Goal: Task Accomplishment & Management: Manage account settings

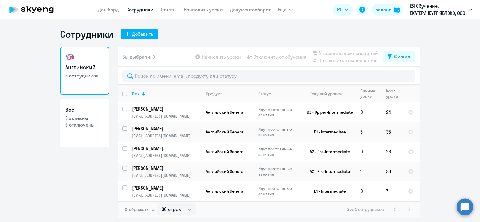
select select "30"
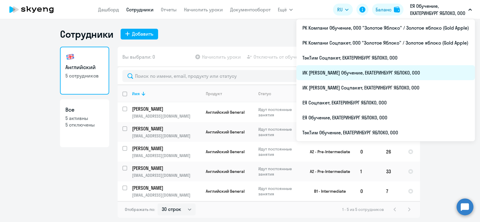
click at [359, 75] on li "ИК [PERSON_NAME] Обучение, ЕКАТЕРИНБУРГ ЯБЛОКО, ООО" at bounding box center [385, 72] width 178 height 15
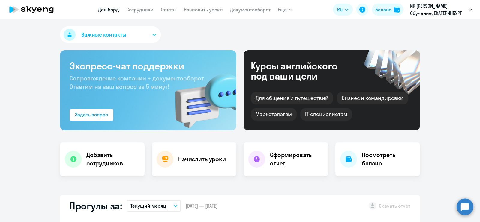
select select "30"
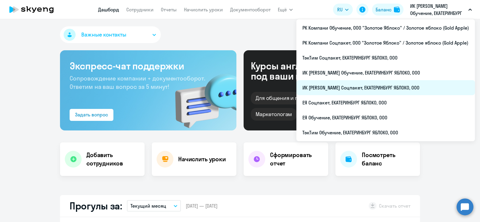
click at [369, 90] on li "ИК [PERSON_NAME] Соцпакет, ЕКАТЕРИНБУРГ ЯБЛОКО, ООО" at bounding box center [385, 87] width 178 height 15
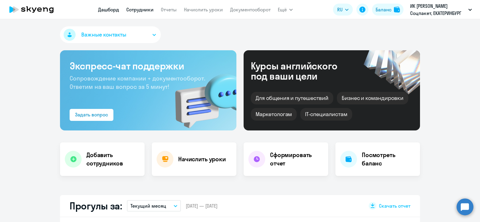
click at [146, 11] on link "Сотрудники" at bounding box center [139, 10] width 27 height 6
select select "30"
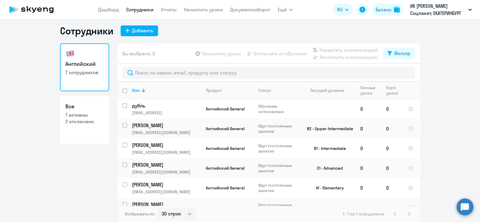
click at [435, 107] on ng-component "Сотрудники Добавить Английский 7 сотрудников Все 7 активны 2 отключено Вы выбра…" at bounding box center [240, 124] width 480 height 198
click at [209, 10] on link "Начислить уроки" at bounding box center [203, 10] width 39 height 6
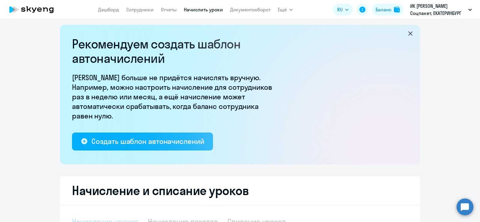
select select "10"
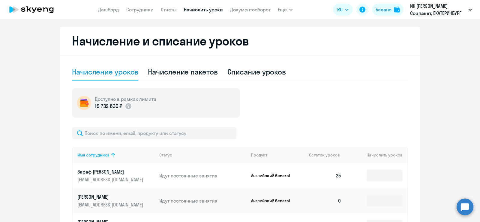
scroll to position [191, 0]
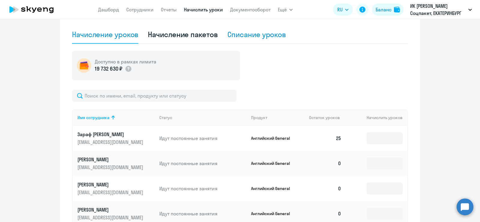
click at [265, 37] on div "Списание уроков" at bounding box center [256, 35] width 59 height 10
select select "10"
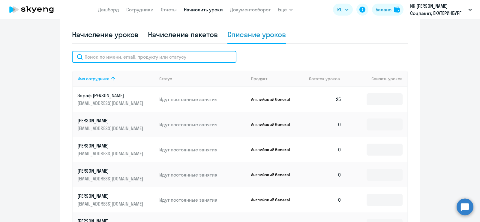
click at [172, 59] on input "text" at bounding box center [154, 57] width 164 height 12
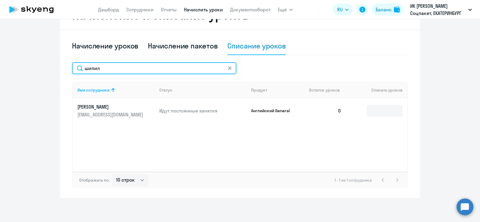
scroll to position [179, 0]
type input "[PERSON_NAME]"
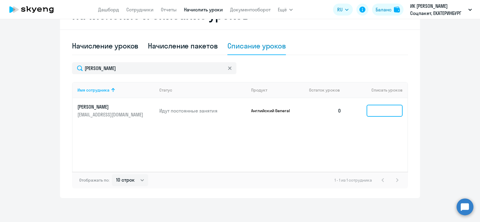
click at [389, 112] on input at bounding box center [384, 111] width 36 height 12
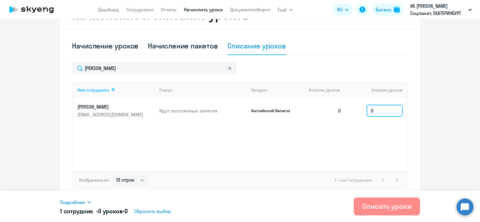
type input "0"
click at [387, 206] on div "Списать уроки" at bounding box center [386, 207] width 49 height 10
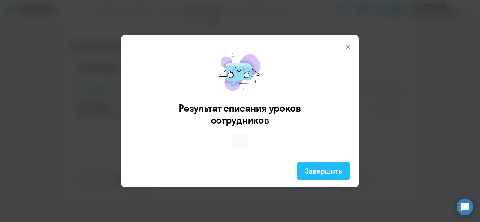
click at [336, 168] on div "Завершить" at bounding box center [323, 171] width 37 height 10
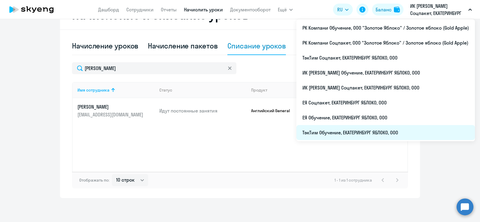
click at [386, 128] on li "ТэкТим Обучение, ЕКАТЕРИНБУРГ ЯБЛОКО, ООО" at bounding box center [385, 132] width 178 height 15
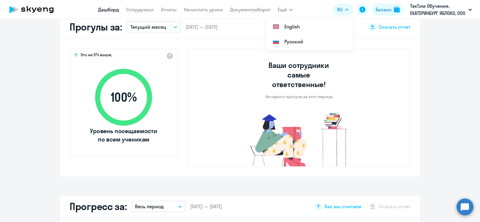
select select "30"
